Goal: Task Accomplishment & Management: Manage account settings

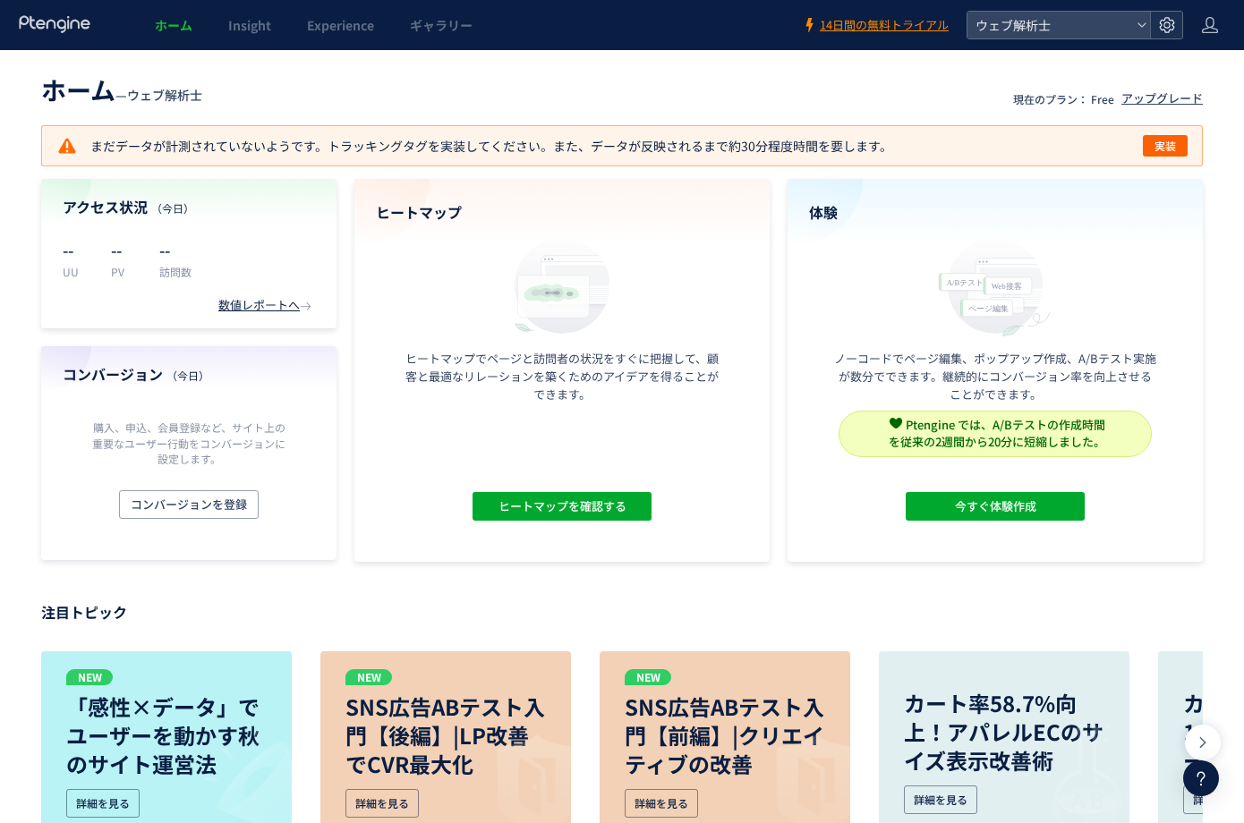
click at [1173, 20] on icon at bounding box center [1167, 25] width 18 height 18
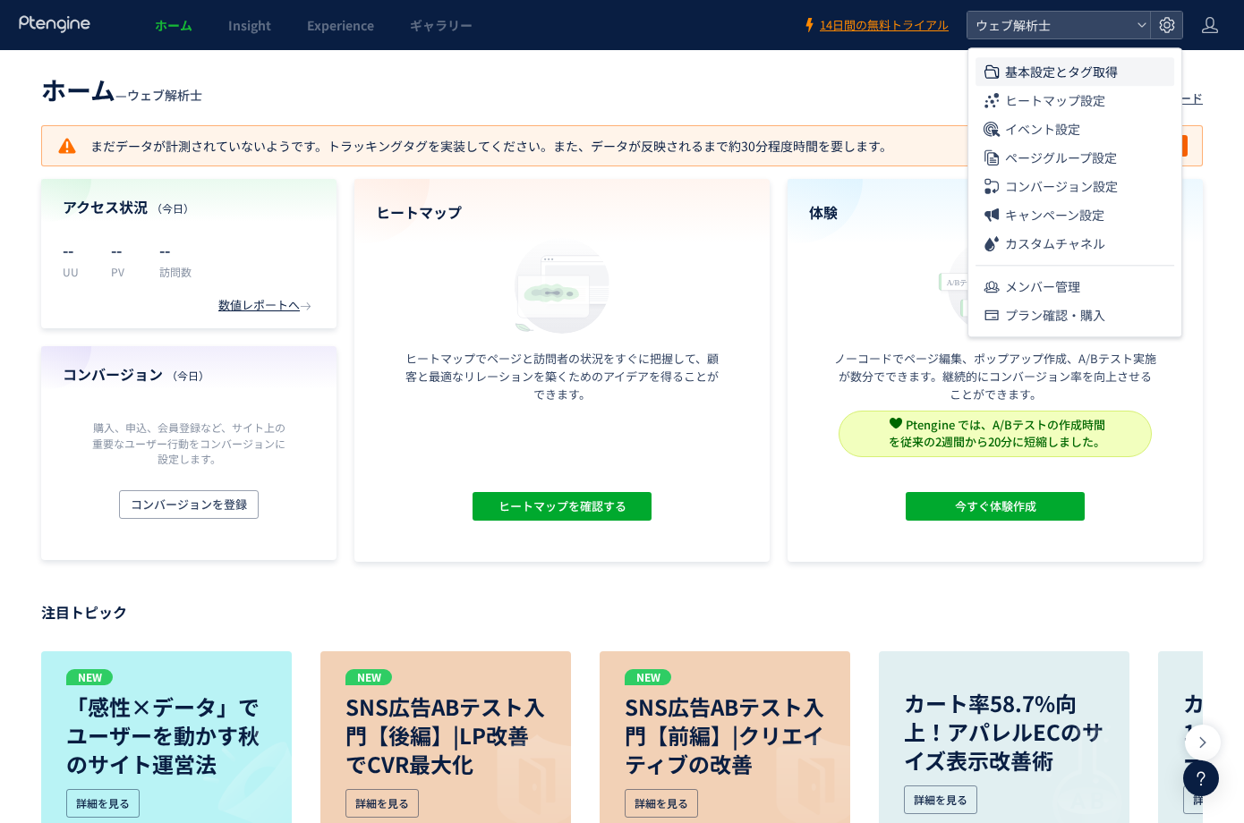
click at [1127, 86] on li "基本設定とタグ取得" at bounding box center [1074, 100] width 199 height 29
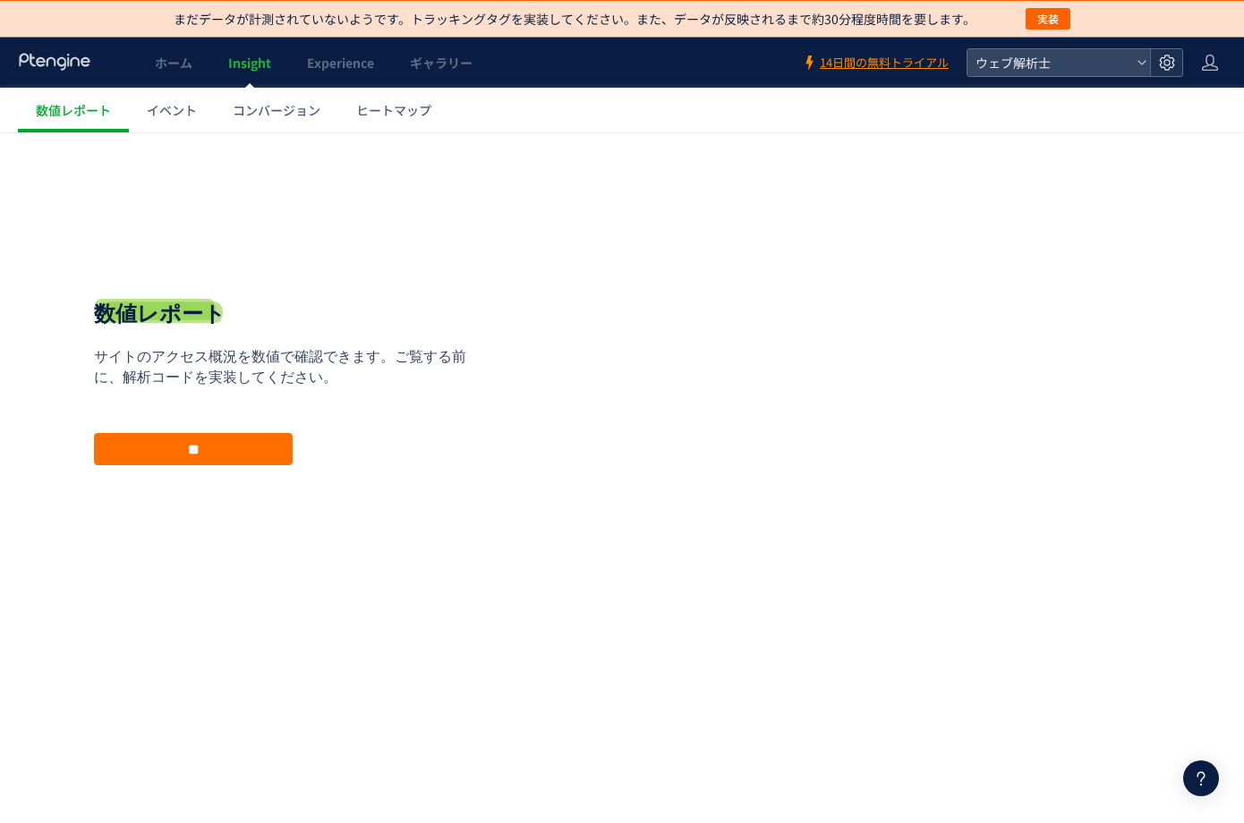
click at [1166, 61] on use at bounding box center [1166, 62] width 15 height 15
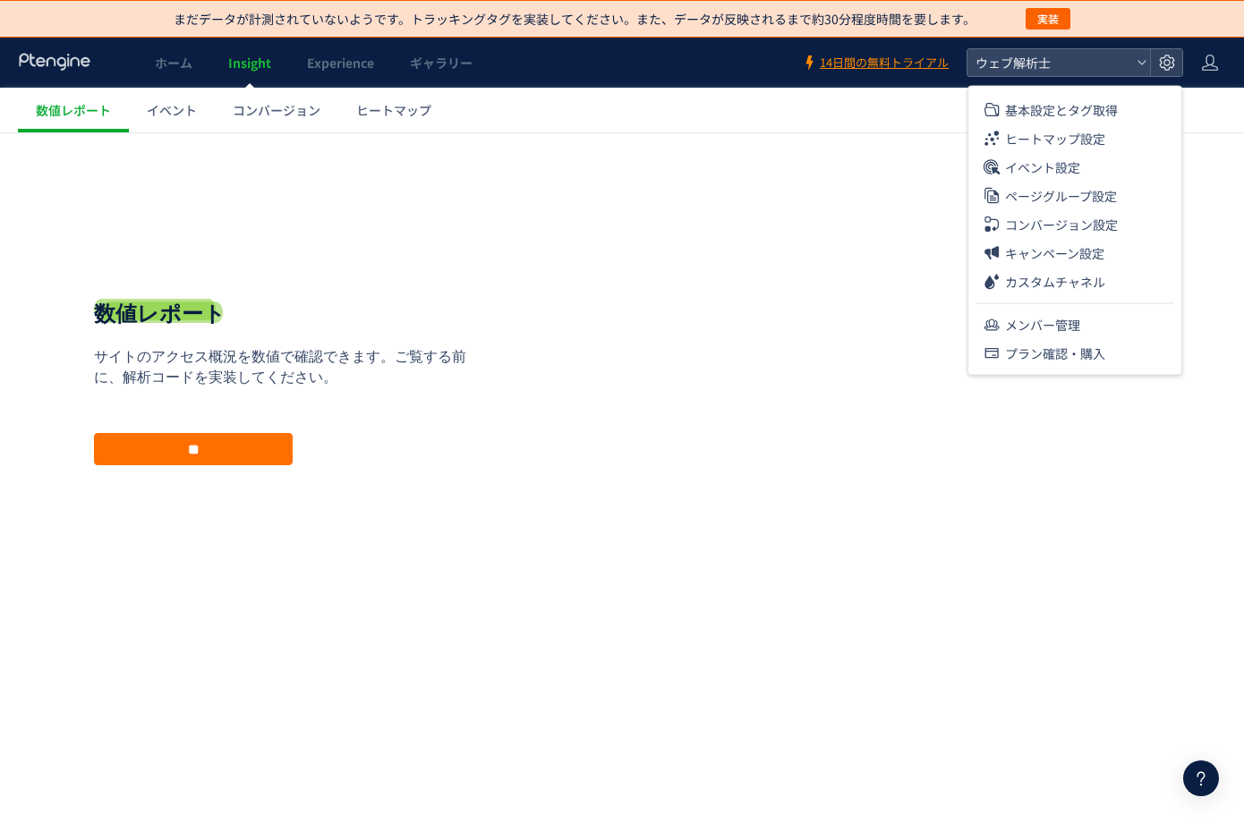
click at [1129, 92] on ul "基本設定とタグ取得 ヒートマップ設定 イベント設定 ページグループ設定 コンバージョン設定 キャンペーン設定 カスタムチャネル メンバー管理 プラン確認・購入" at bounding box center [1074, 228] width 213 height 279
click at [1116, 109] on span "基本設定とタグ取得" at bounding box center [1061, 110] width 113 height 29
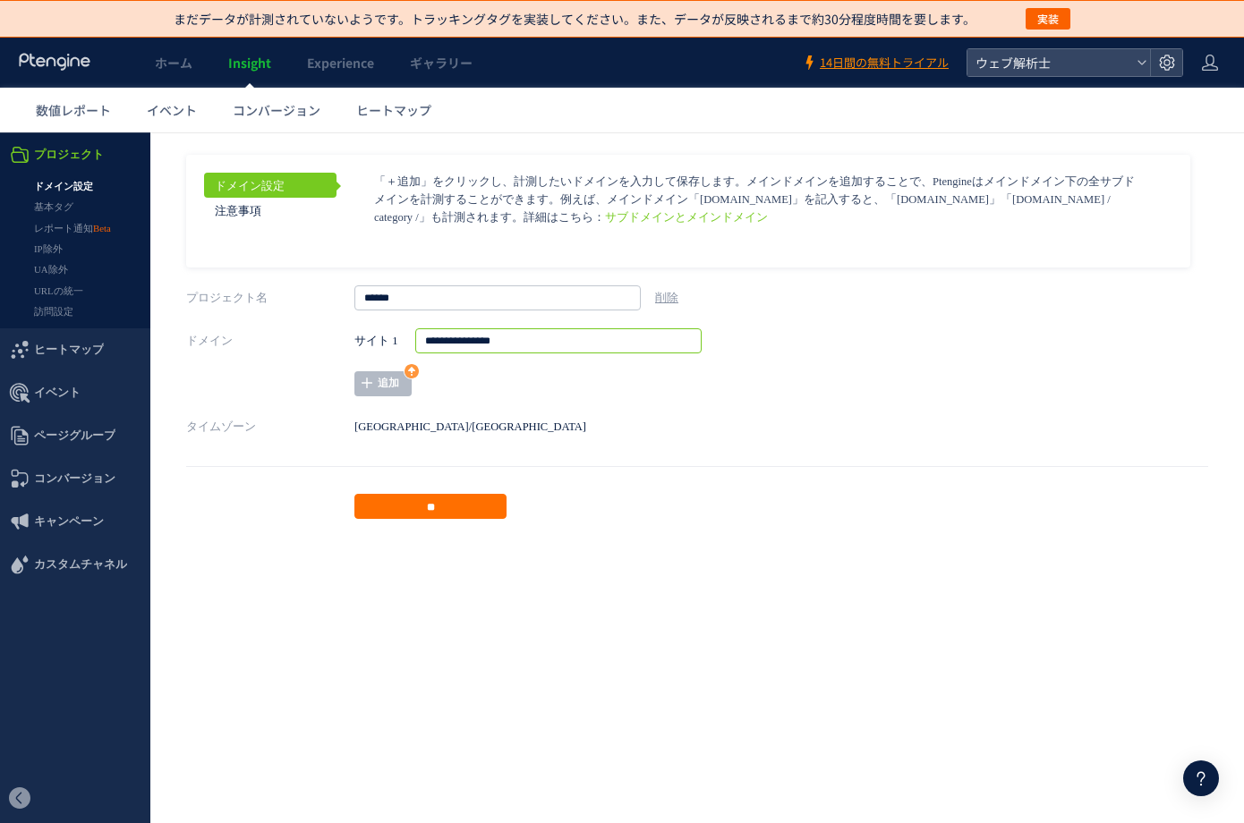
click at [533, 332] on input "**********" at bounding box center [558, 340] width 286 height 25
